Goal: Task Accomplishment & Management: Manage account settings

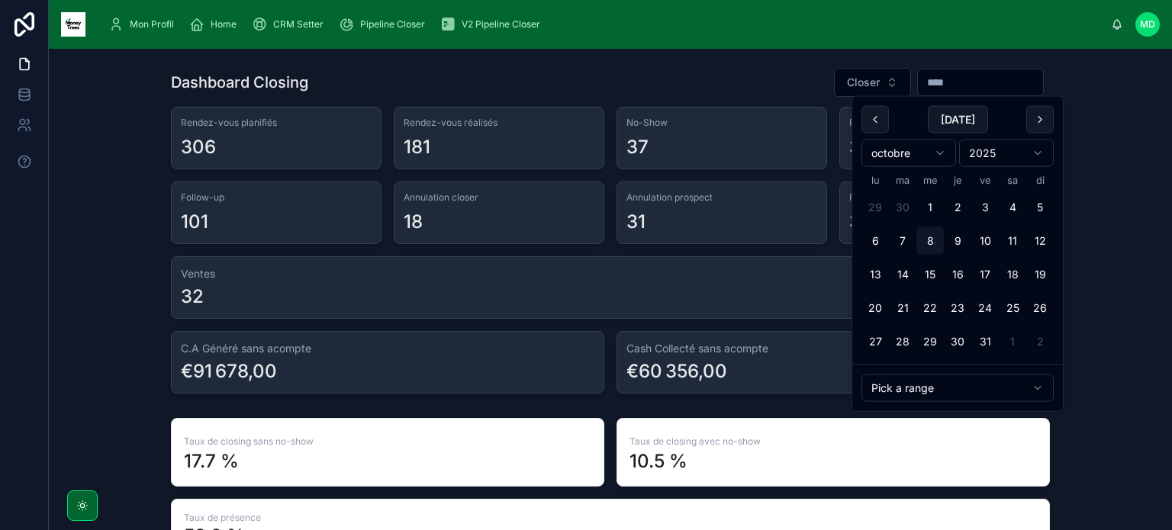
drag, startPoint x: 961, startPoint y: 88, endPoint x: 805, endPoint y: 47, distance: 161.5
click at [805, 47] on div "Mon Profil Home CRM Setter Pipeline Closer V2 Pipeline Closer MD Margaux Delvaux" at bounding box center [610, 24] width 1123 height 49
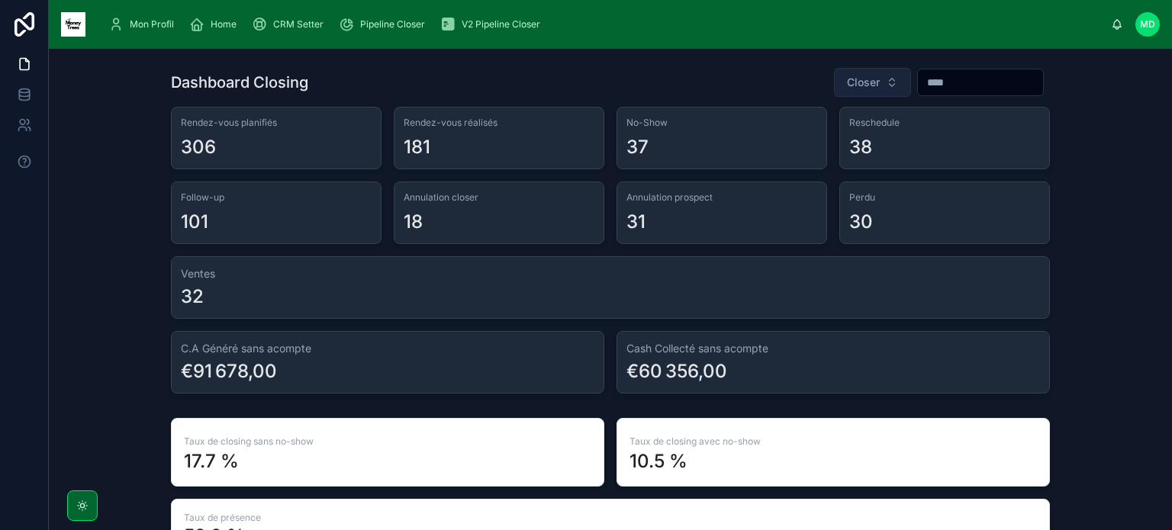
click at [861, 75] on button "Closer" at bounding box center [872, 82] width 77 height 29
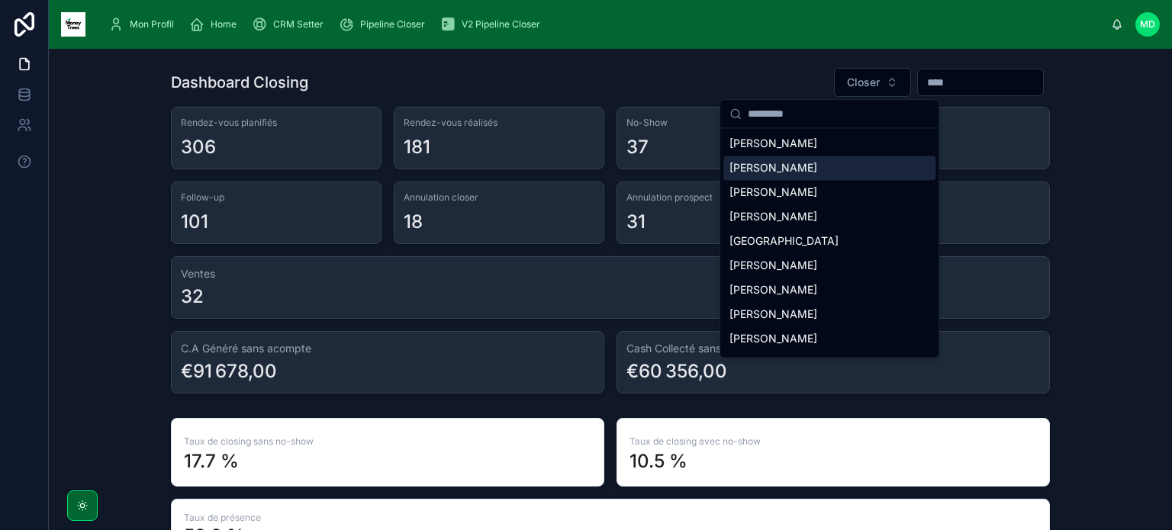
click at [885, 169] on div "Jean-Baptiste Depay" at bounding box center [829, 168] width 212 height 24
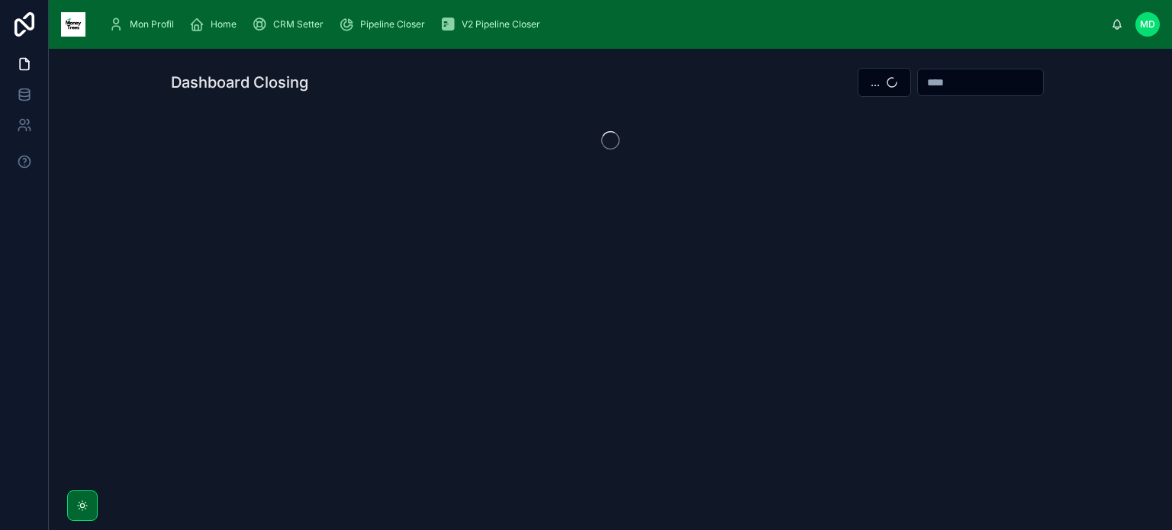
click at [955, 86] on input "text" at bounding box center [980, 82] width 125 height 21
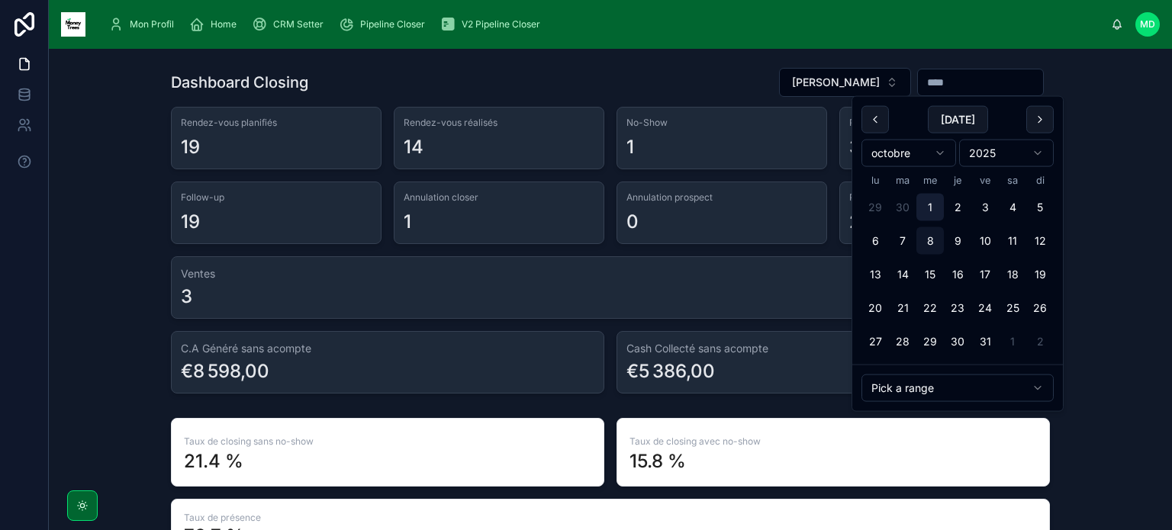
click at [938, 207] on button "1" at bounding box center [929, 207] width 27 height 27
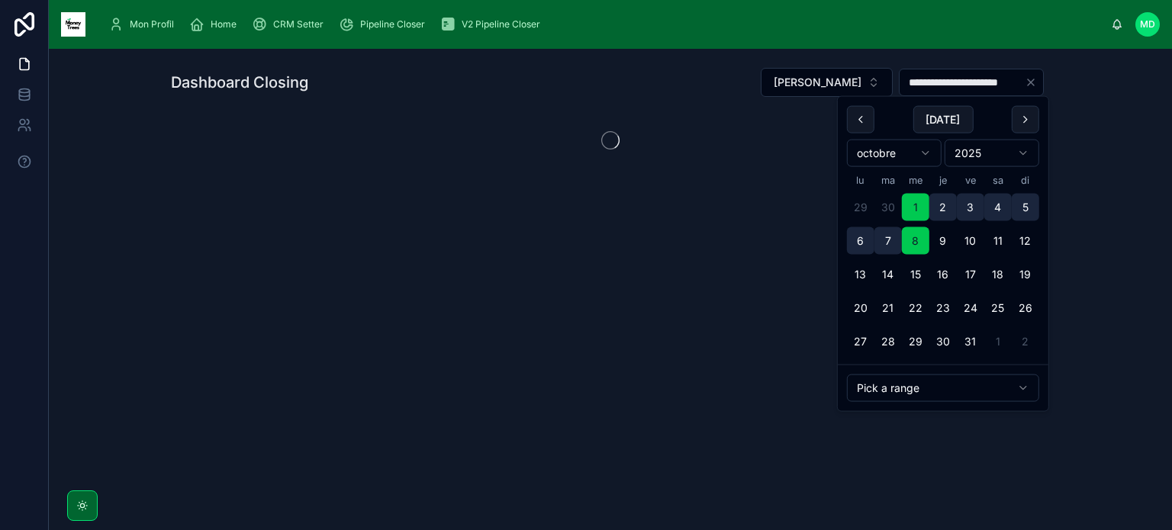
type input "**********"
click at [1089, 211] on div "**********" at bounding box center [610, 163] width 1123 height 229
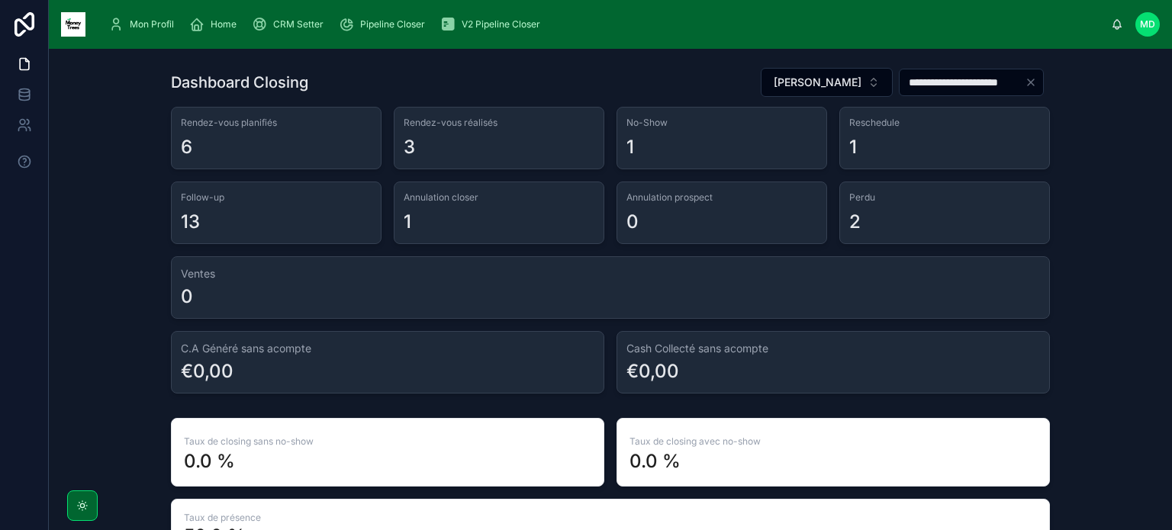
click at [150, 30] on span "Mon Profil" at bounding box center [152, 24] width 44 height 12
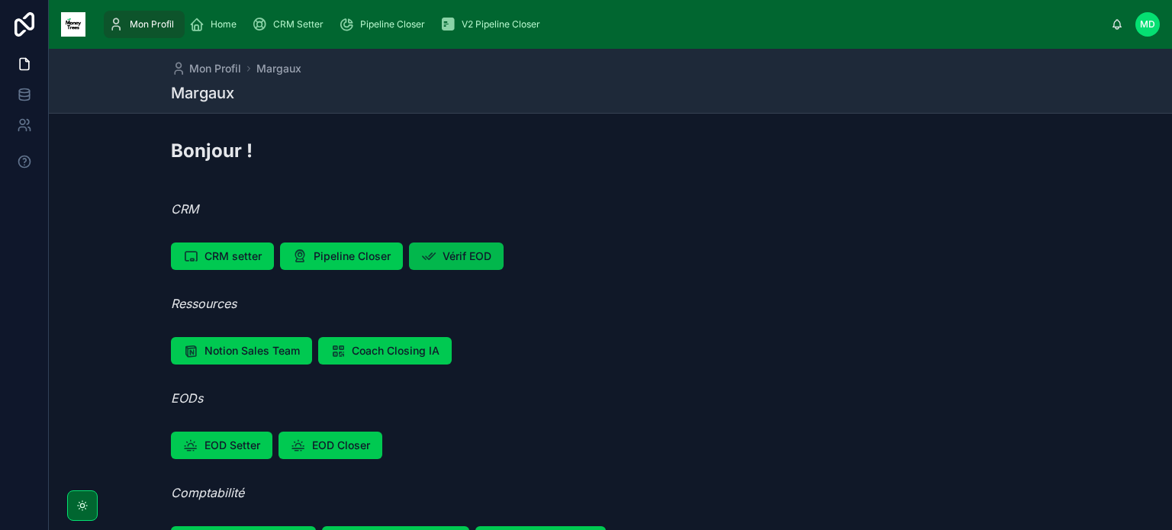
click at [468, 261] on span "Vérif EOD" at bounding box center [466, 256] width 49 height 15
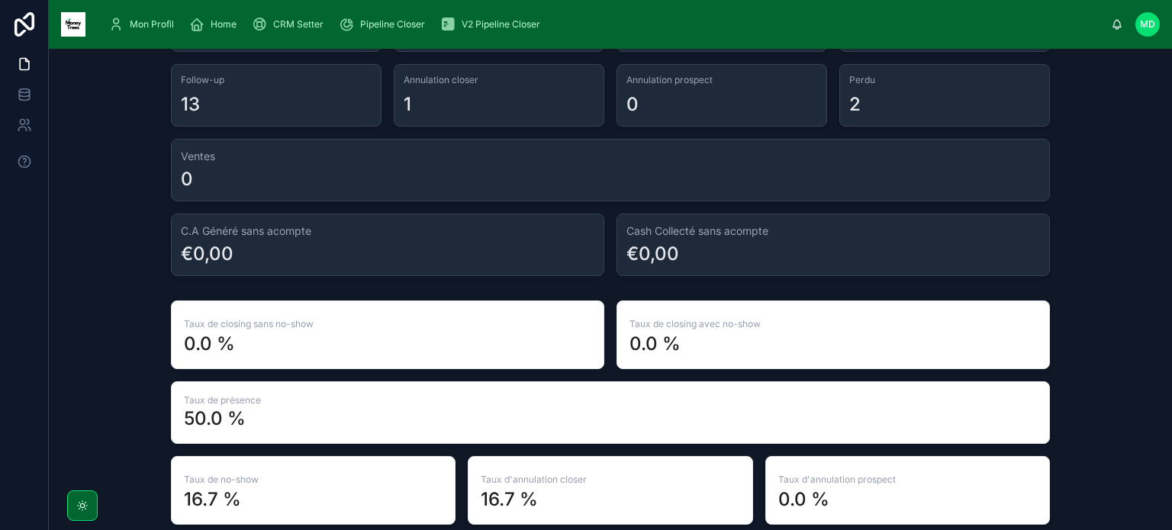
scroll to position [237, 0]
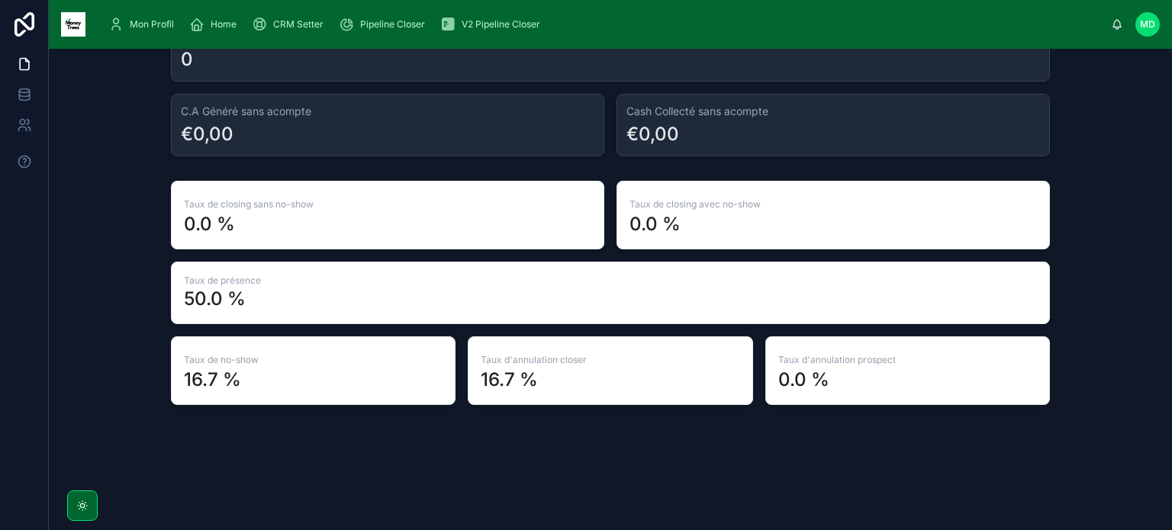
click at [585, 376] on div "16.7 %" at bounding box center [610, 380] width 259 height 24
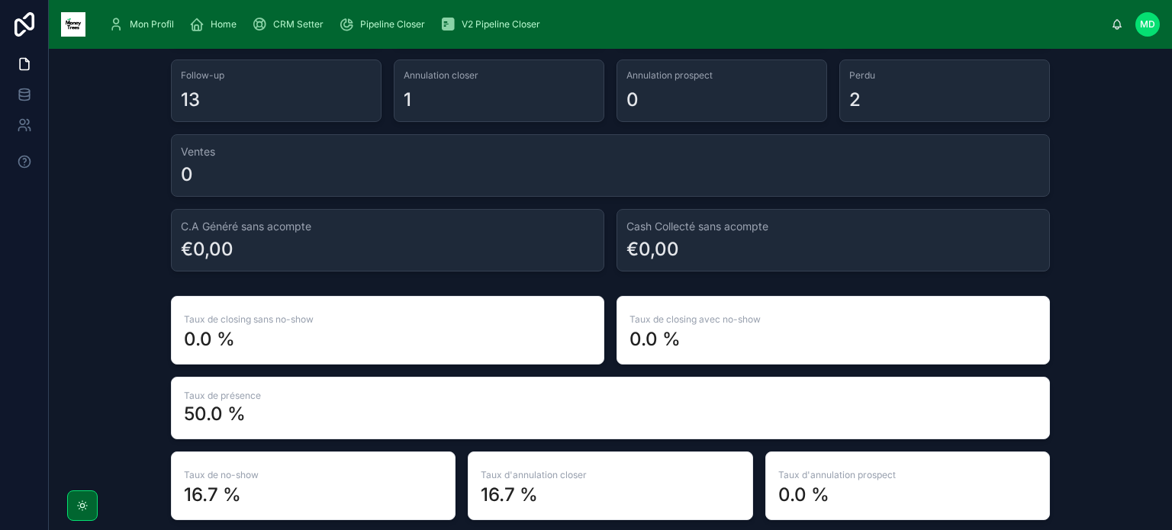
scroll to position [0, 0]
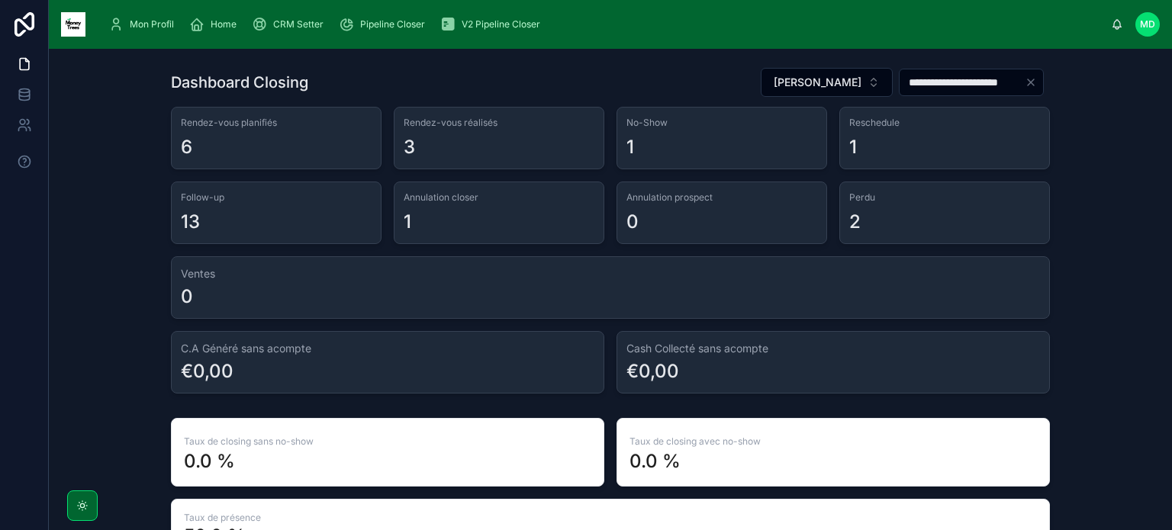
click at [1026, 85] on icon "Clear" at bounding box center [1031, 82] width 12 height 12
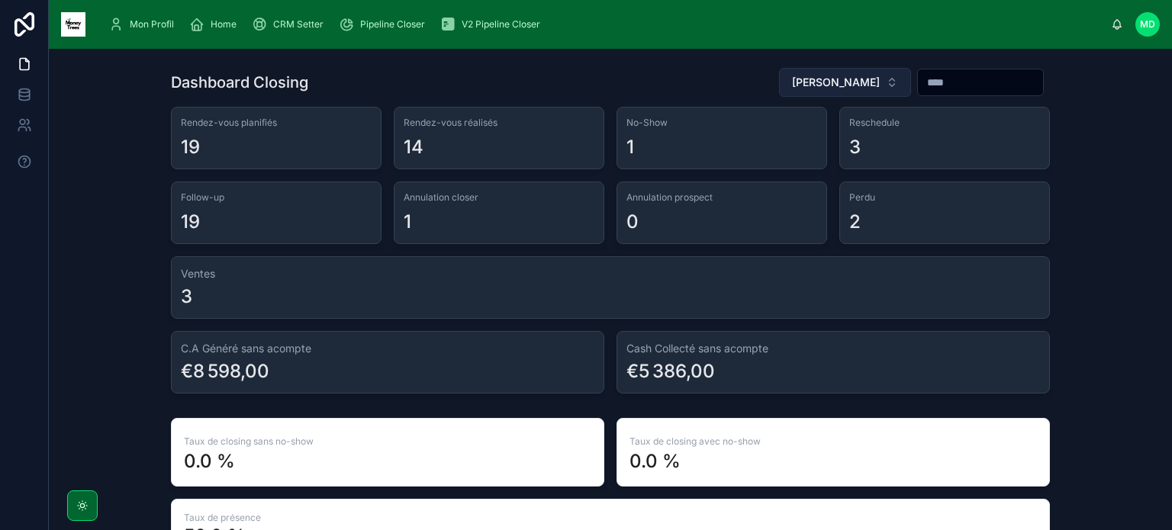
click at [845, 79] on button "Jean-Baptiste Depay" at bounding box center [845, 82] width 132 height 29
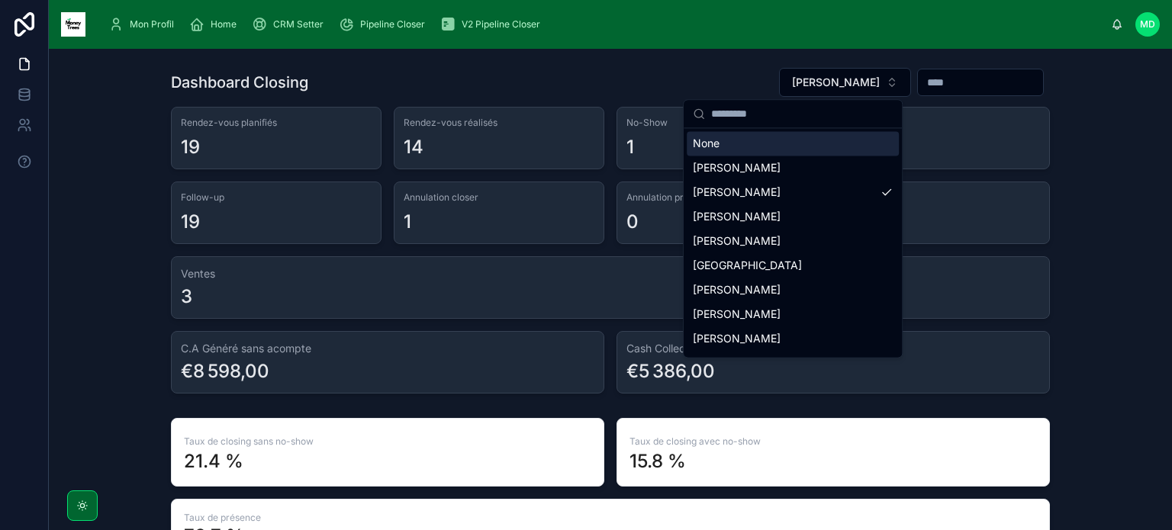
click at [777, 146] on div "None" at bounding box center [793, 143] width 212 height 24
